Goal: Information Seeking & Learning: Learn about a topic

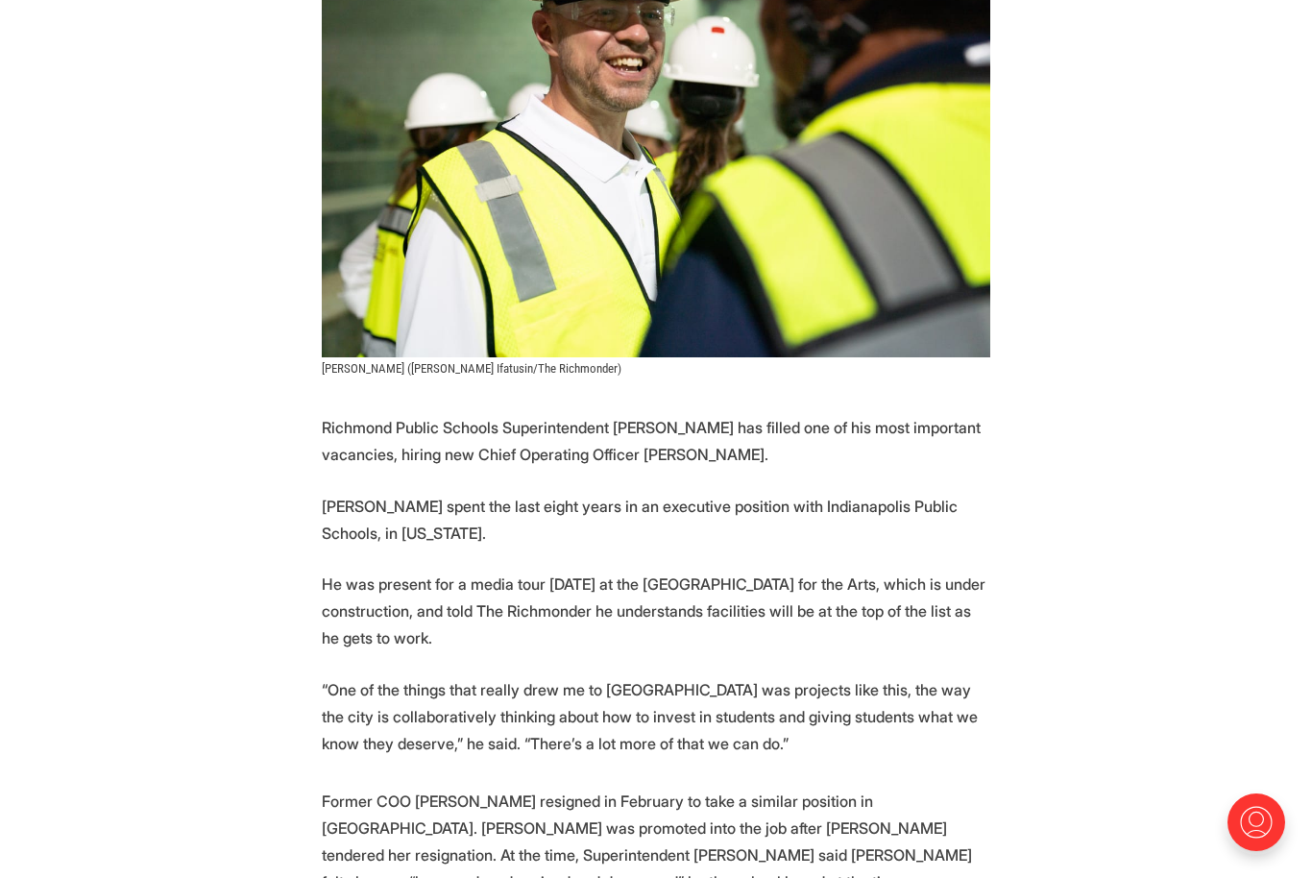
scroll to position [609, 0]
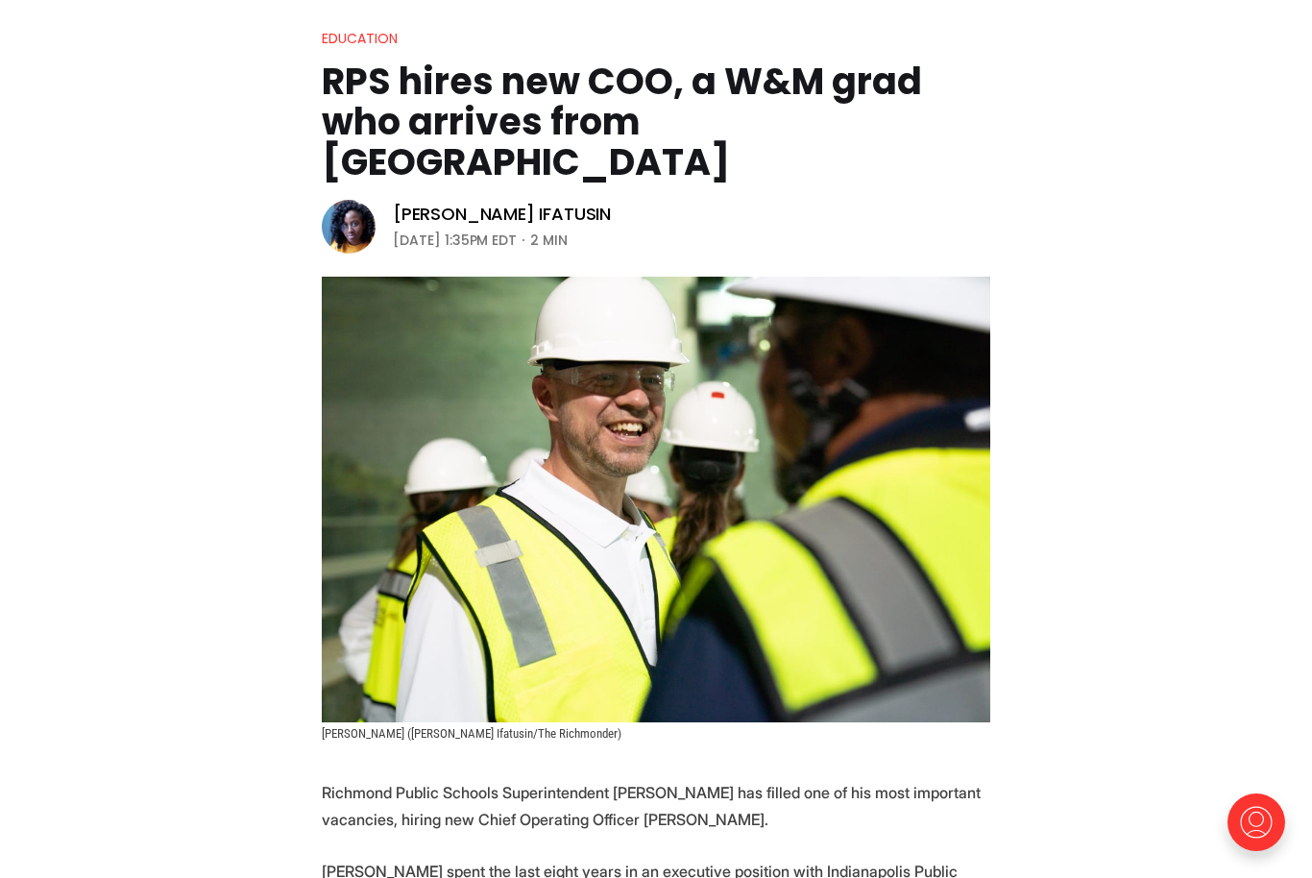
scroll to position [187, 0]
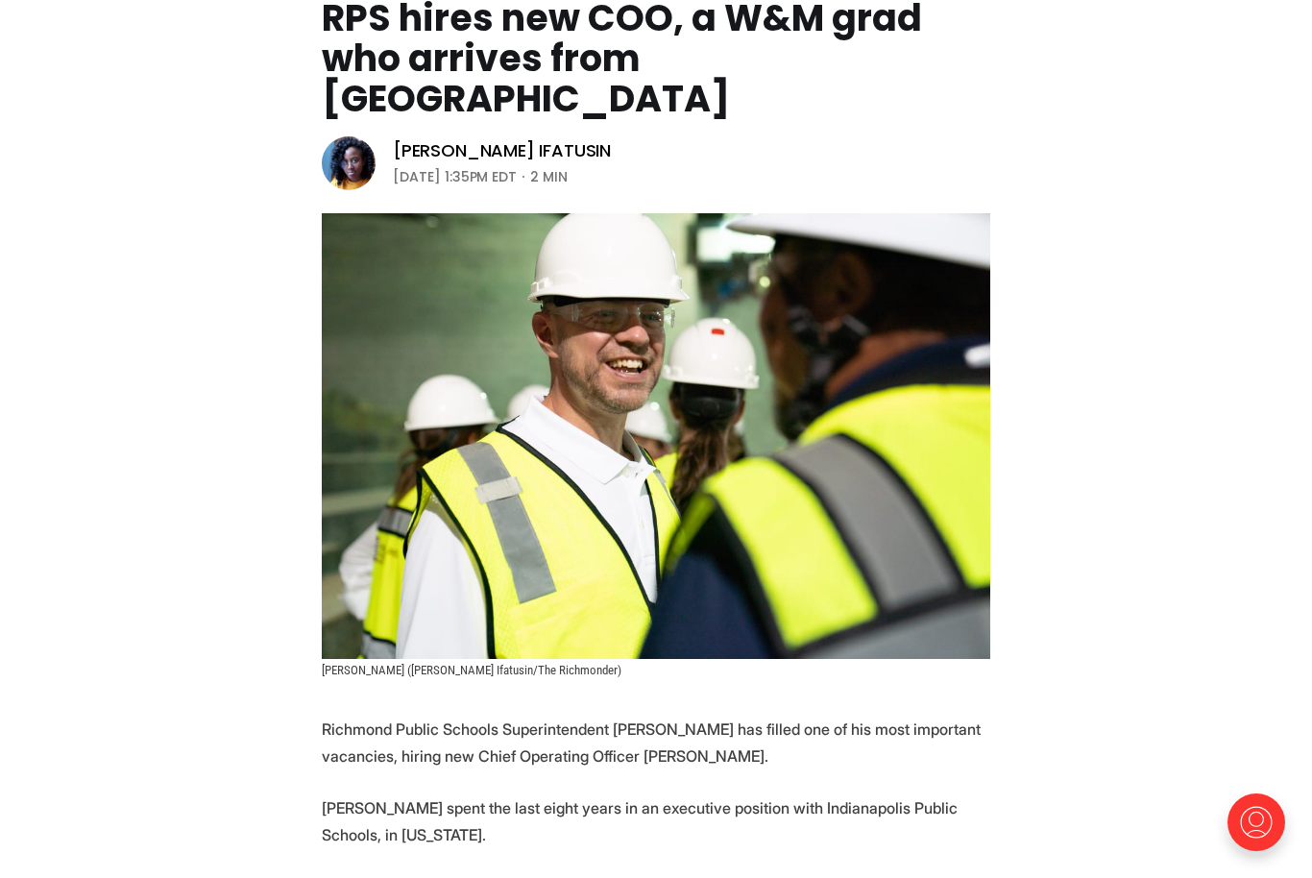
scroll to position [177, 0]
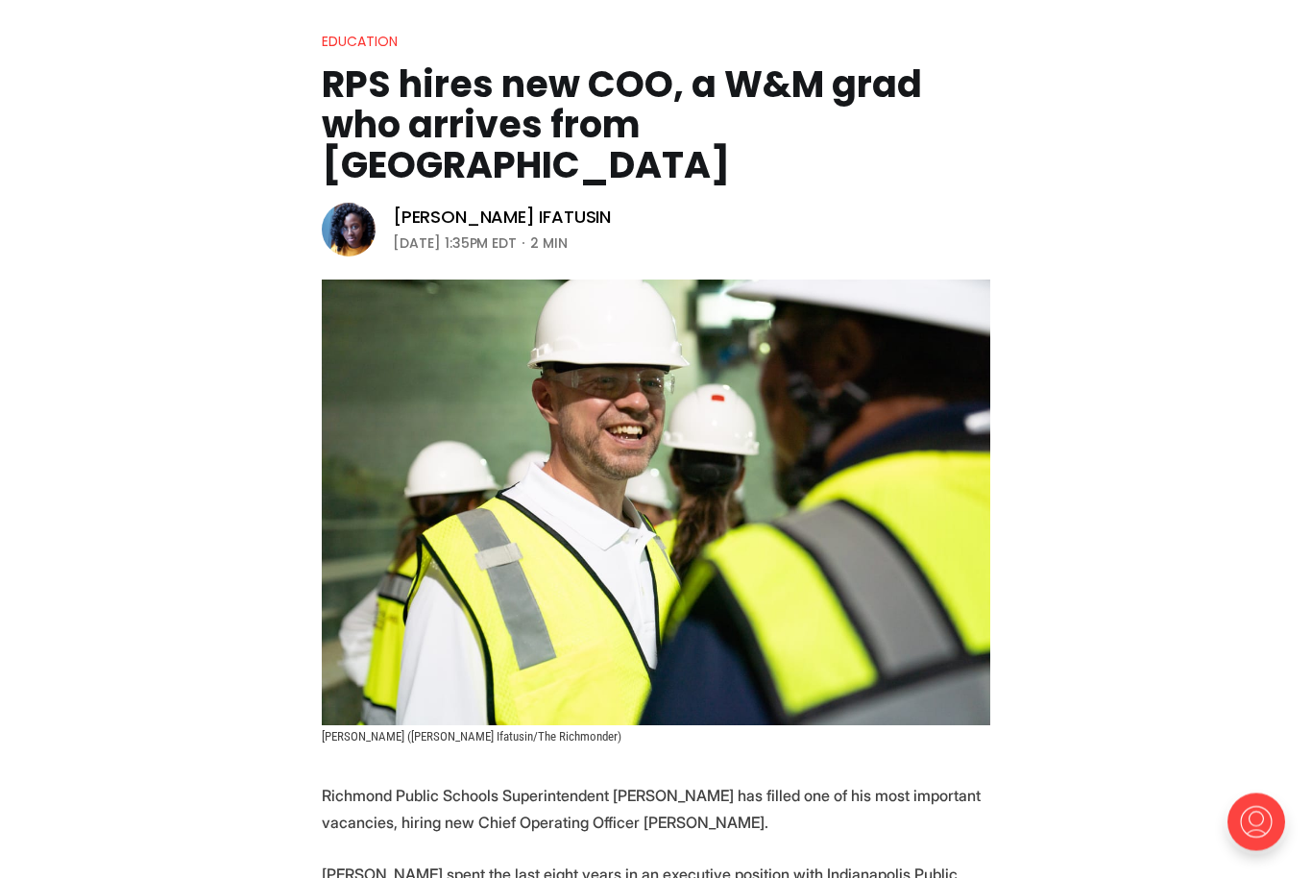
click at [1252, 817] on img at bounding box center [1256, 821] width 61 height 61
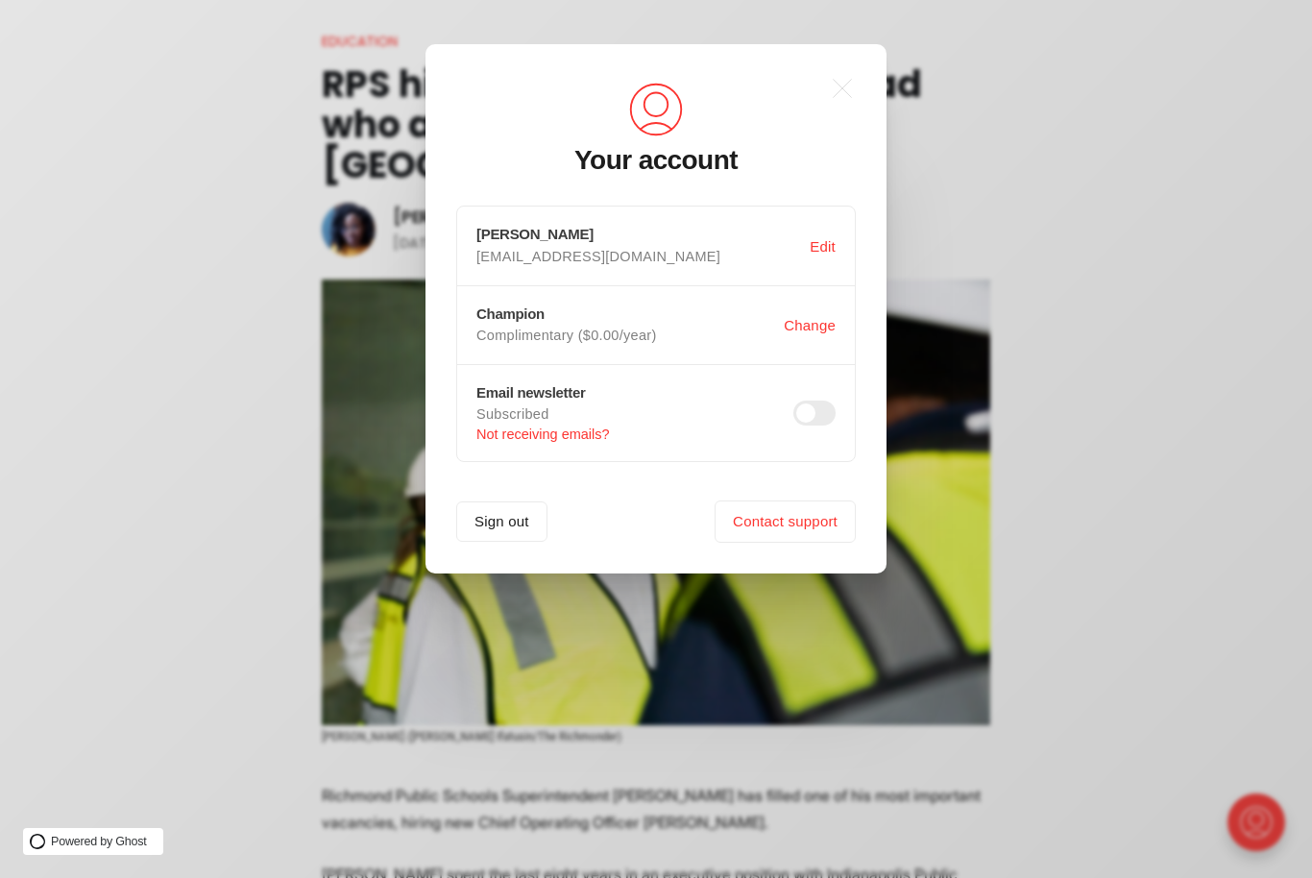
scroll to position [0, 0]
click at [987, 143] on div ".a{fill:none;stroke:currentColor;stroke-linecap:round;stroke-linejoin:round;str…" at bounding box center [670, 439] width 1341 height 878
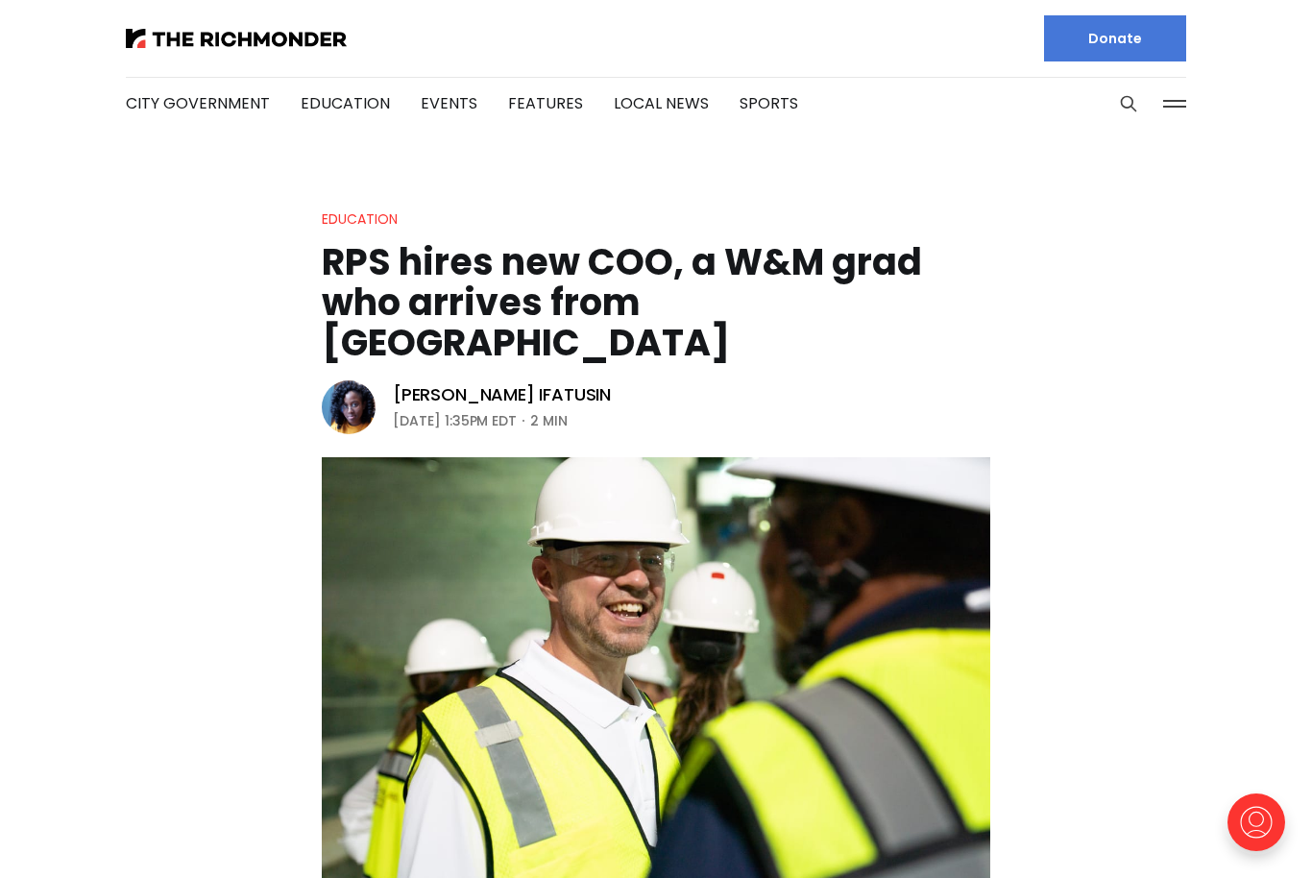
click at [1181, 93] on button at bounding box center [1175, 103] width 29 height 29
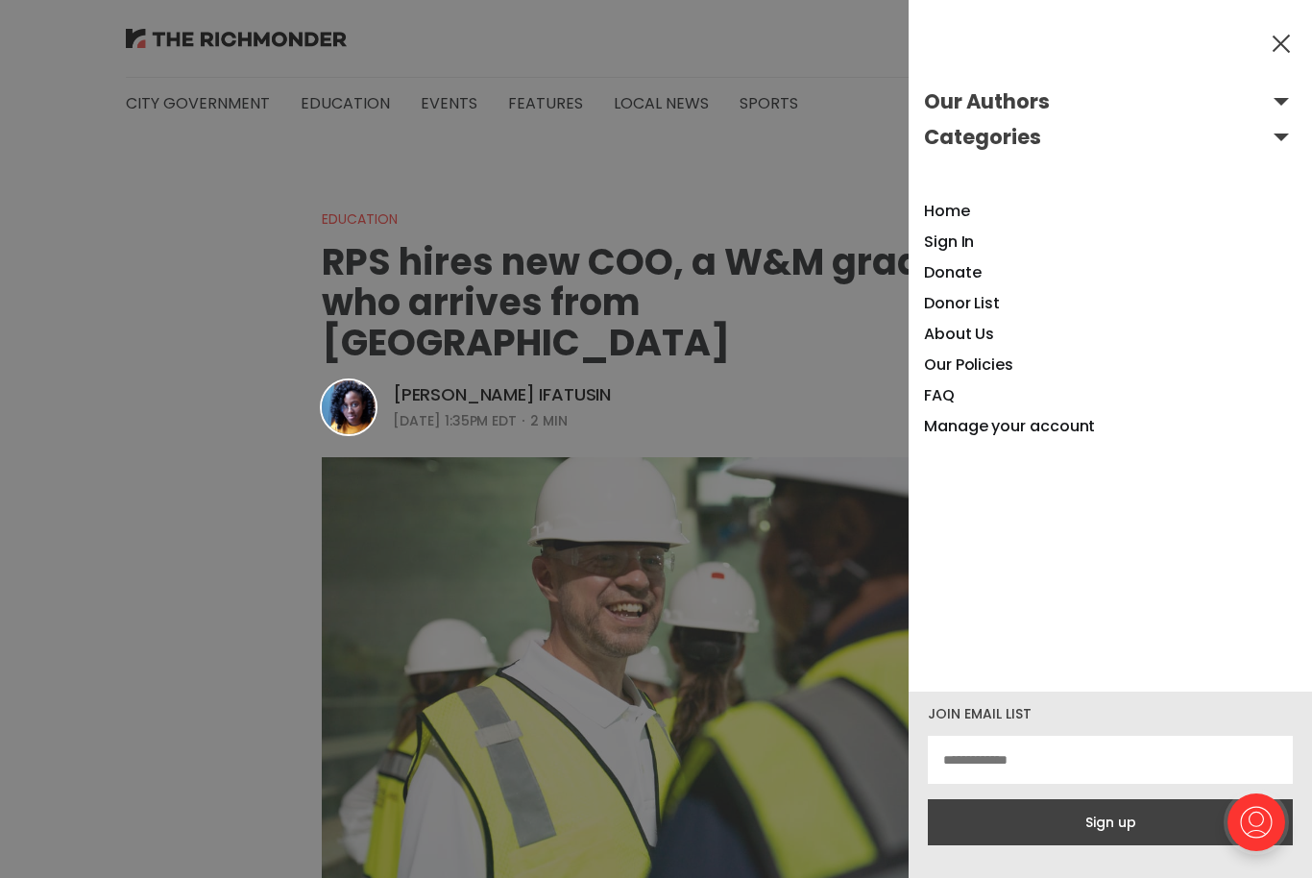
click at [720, 326] on div at bounding box center [656, 439] width 1312 height 878
click at [783, 296] on div at bounding box center [656, 439] width 1312 height 878
click at [1286, 41] on button at bounding box center [1281, 43] width 29 height 29
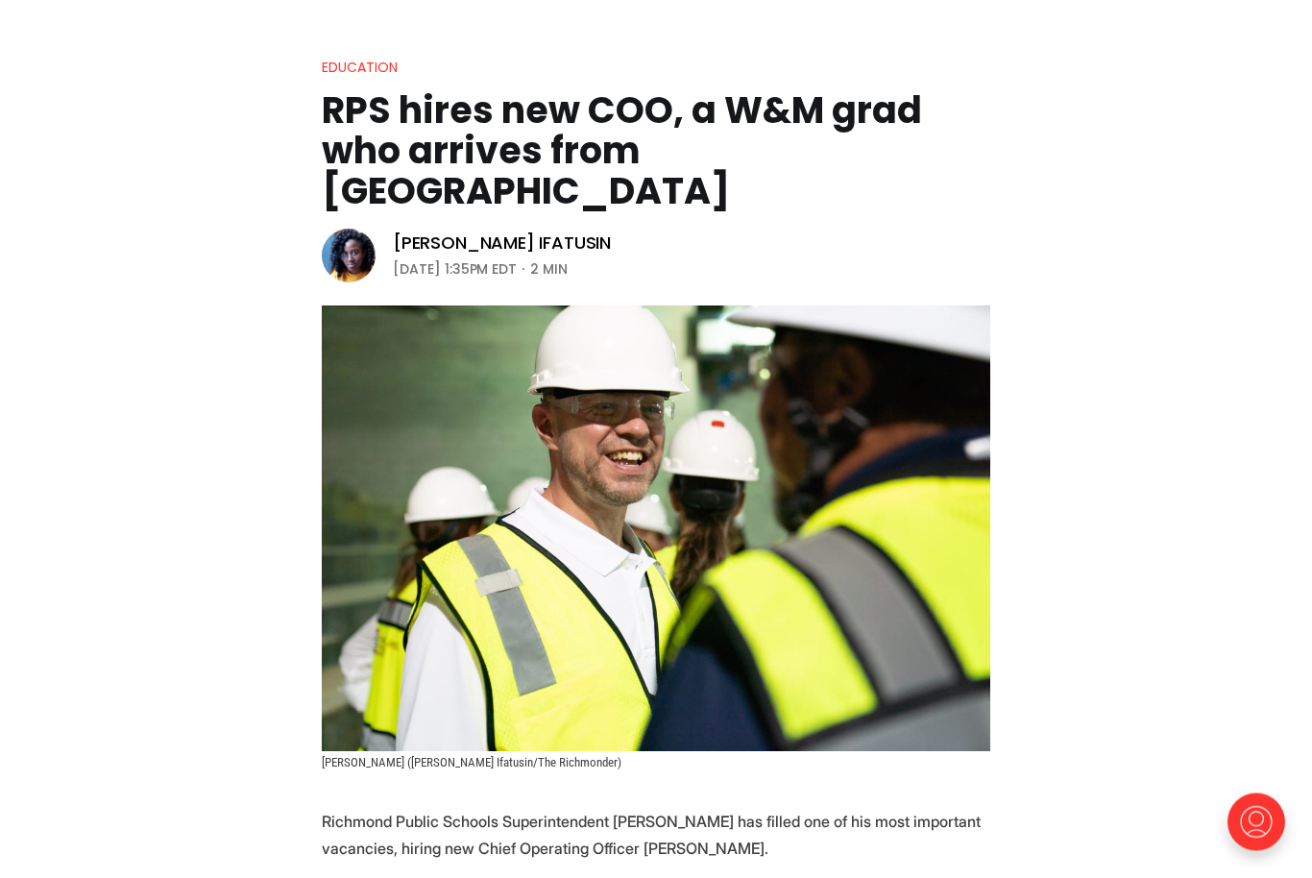
scroll to position [152, 0]
click at [584, 581] on img at bounding box center [656, 528] width 669 height 446
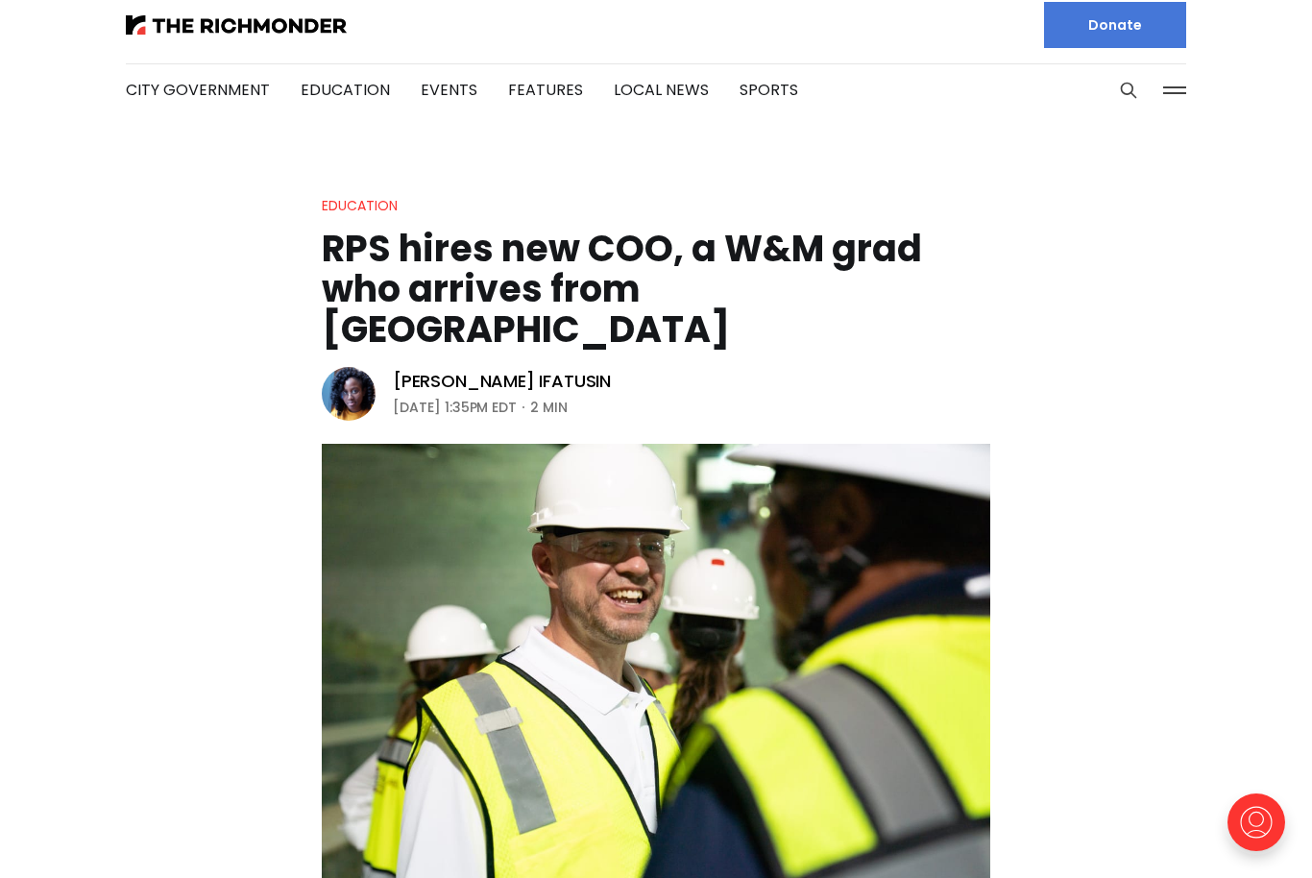
scroll to position [0, 0]
